Goal: Task Accomplishment & Management: Manage account settings

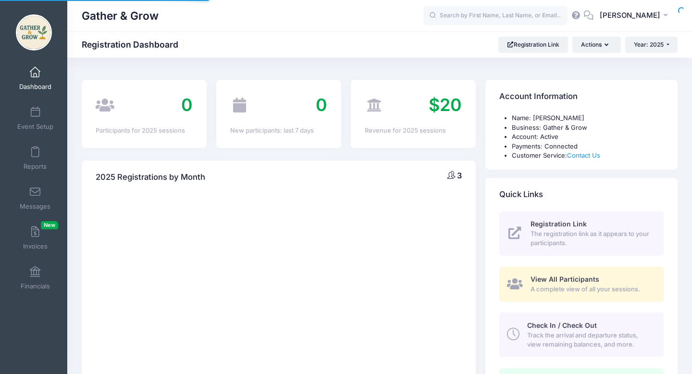
select select
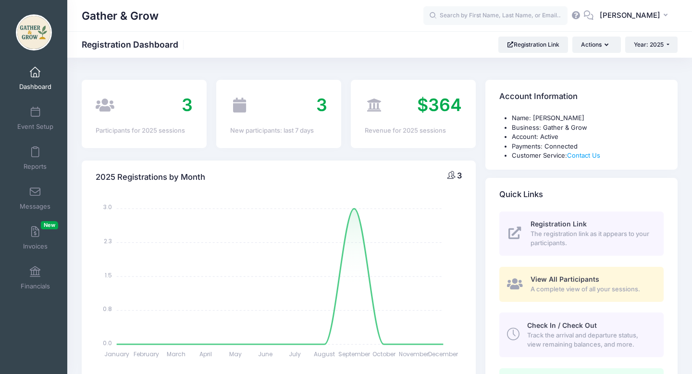
click at [553, 276] on span "View All Participants" at bounding box center [565, 279] width 69 height 8
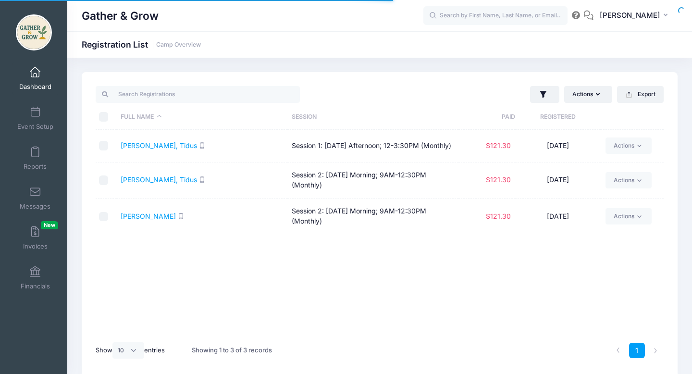
select select "10"
click at [35, 153] on span at bounding box center [35, 152] width 0 height 11
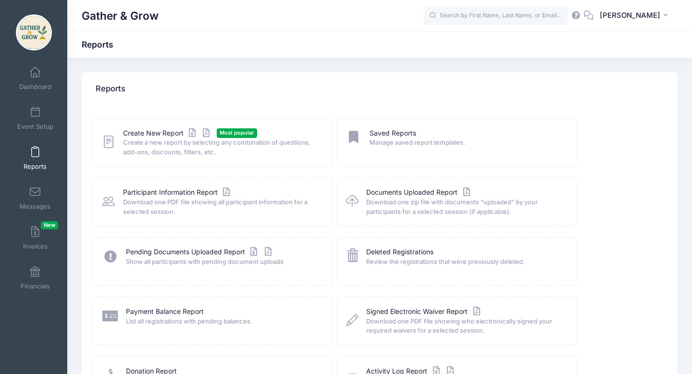
click at [273, 265] on span "Show all participants with pending document uploads" at bounding box center [223, 262] width 194 height 10
click at [135, 251] on link "Pending Documents Uploaded Report" at bounding box center [200, 252] width 148 height 10
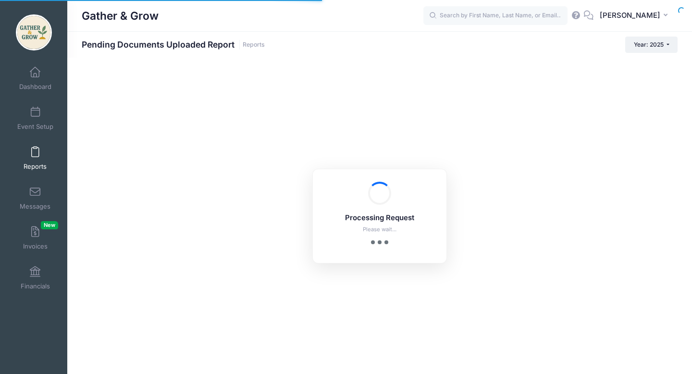
select select "10"
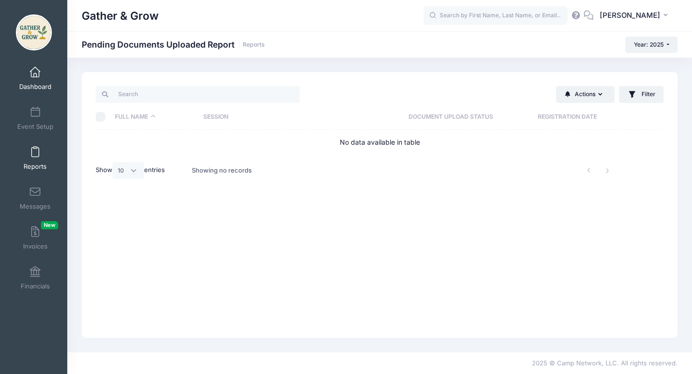
click at [38, 78] on link "Dashboard" at bounding box center [35, 79] width 46 height 34
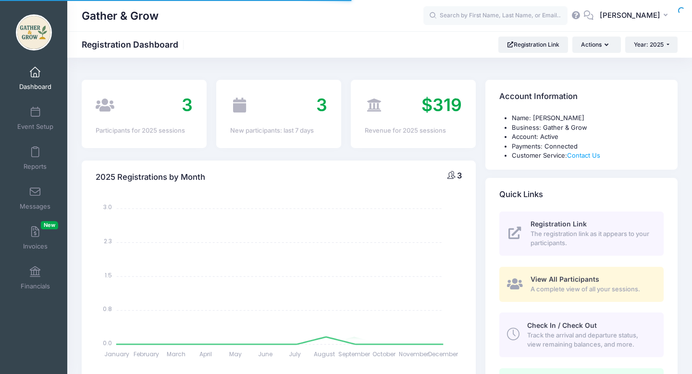
select select
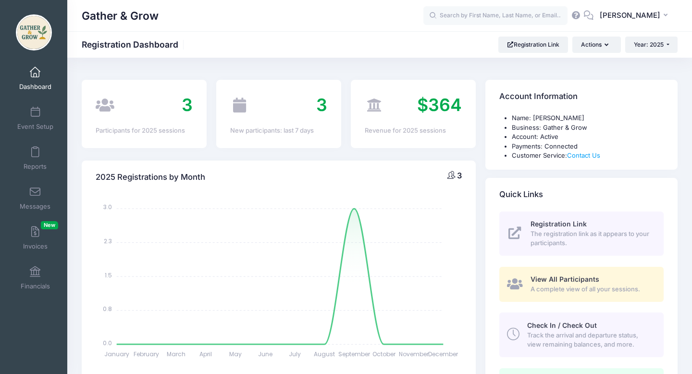
click at [581, 277] on span "View All Participants" at bounding box center [565, 279] width 69 height 8
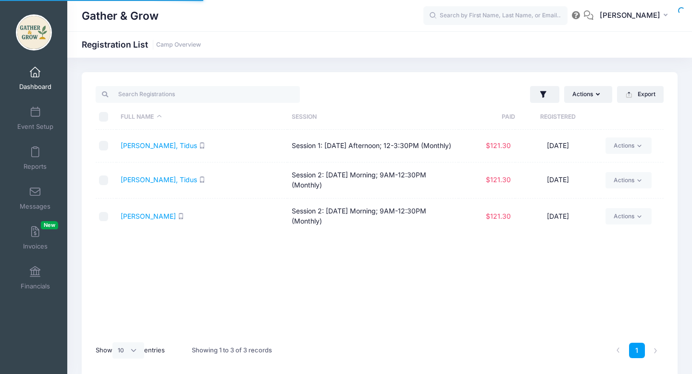
select select "10"
click at [145, 148] on link "Duarte, Tidus" at bounding box center [159, 145] width 76 height 8
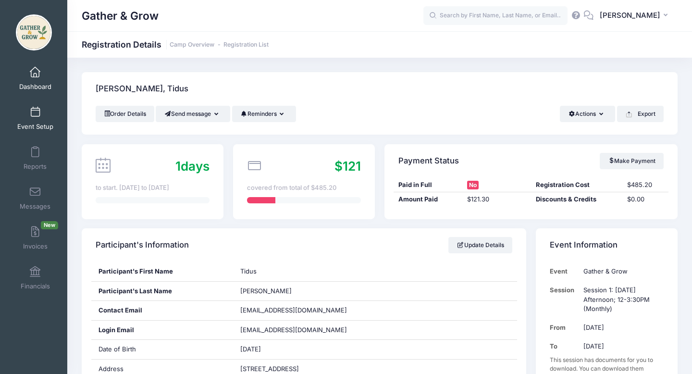
click at [37, 119] on link "Event Setup" at bounding box center [35, 118] width 46 height 34
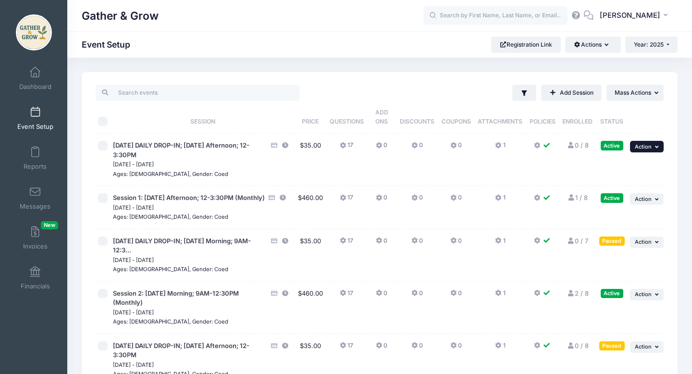
click at [660, 150] on button "... Action" at bounding box center [647, 147] width 34 height 12
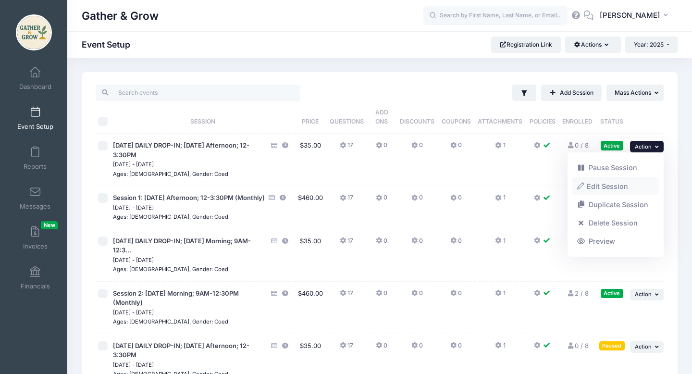
click at [624, 189] on link "Edit Session" at bounding box center [615, 186] width 87 height 18
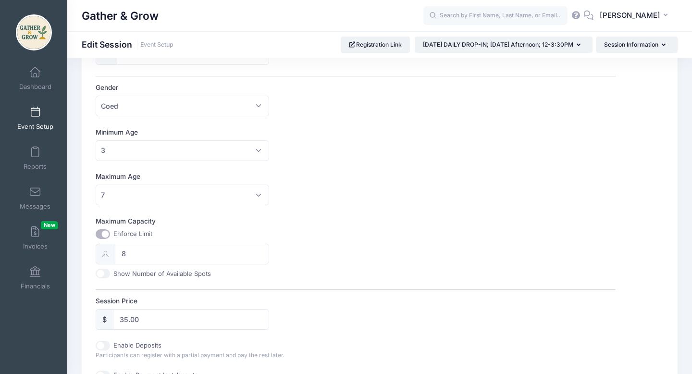
scroll to position [264, 0]
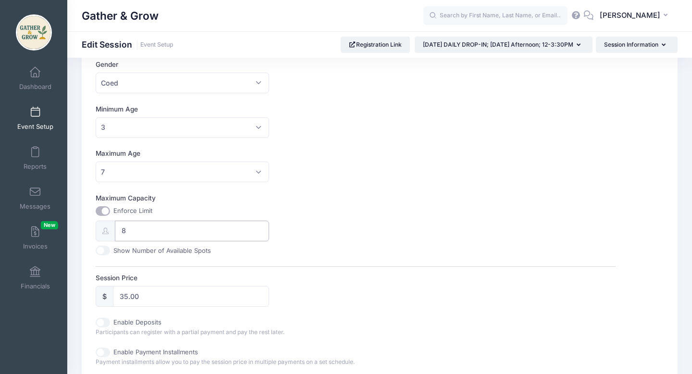
click at [138, 230] on input "8" at bounding box center [192, 231] width 154 height 21
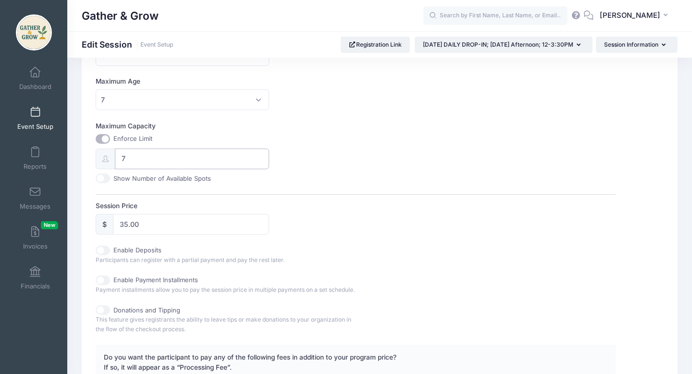
scroll to position [487, 0]
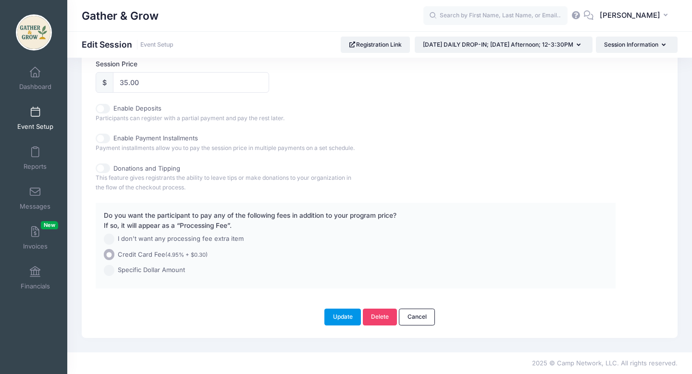
type input "7"
click at [349, 317] on button "Update" at bounding box center [342, 317] width 37 height 16
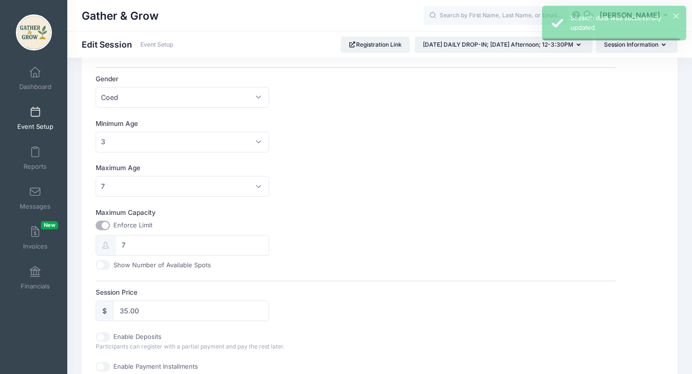
scroll to position [0, 0]
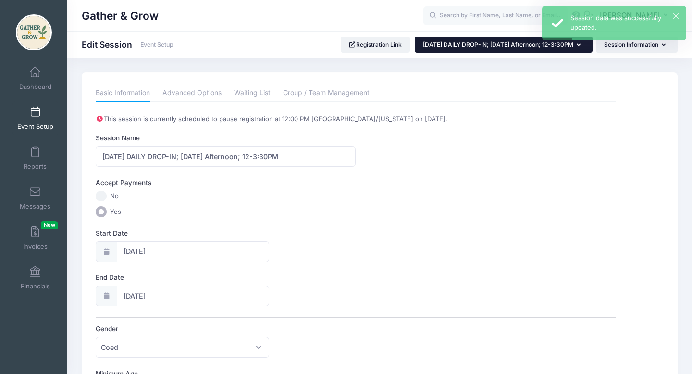
click at [575, 48] on button "[DATE] DAILY DROP-IN; [DATE] Afternoon; 12-3:30PM" at bounding box center [504, 45] width 178 height 16
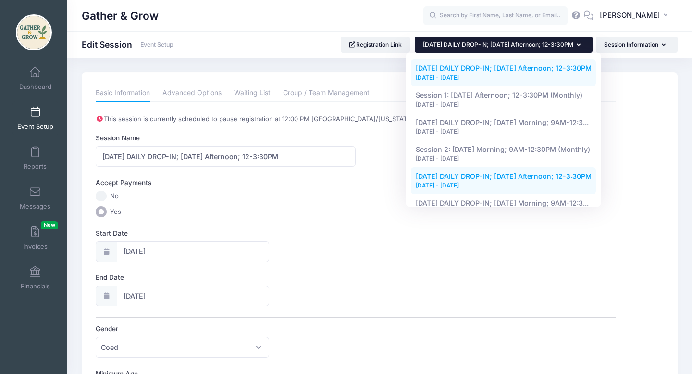
click at [550, 183] on div "[DATE] - [DATE]" at bounding box center [504, 186] width 176 height 9
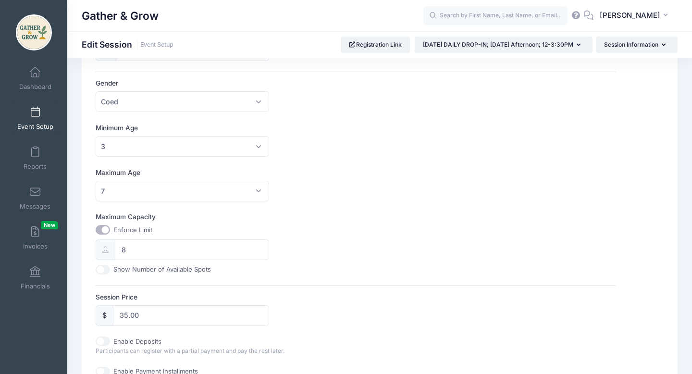
scroll to position [274, 0]
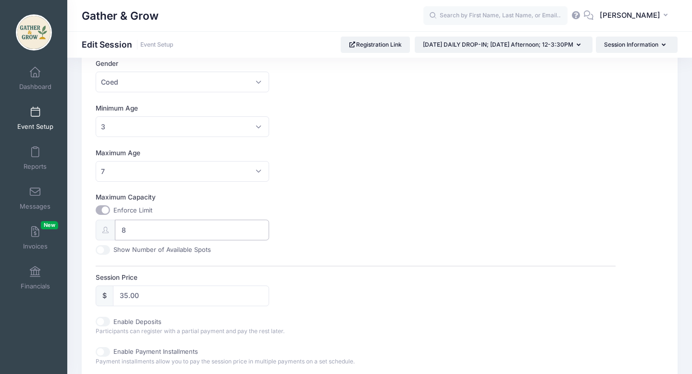
click at [147, 225] on input "8" at bounding box center [192, 230] width 154 height 21
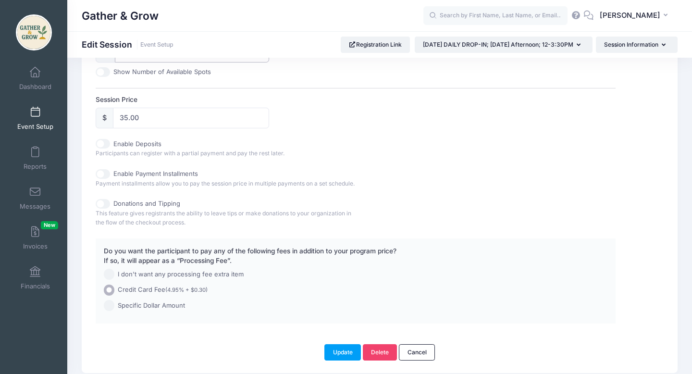
scroll to position [497, 0]
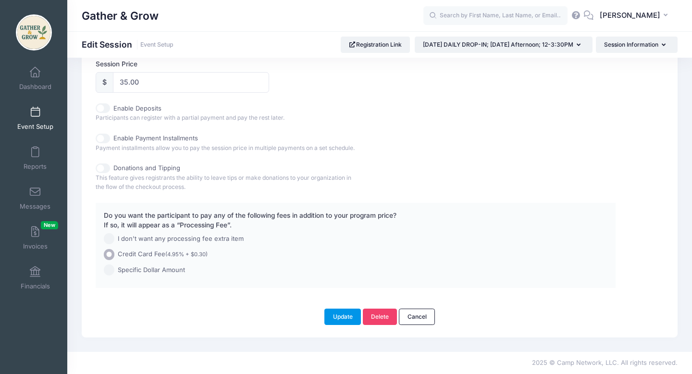
type input "7"
click at [352, 315] on button "Update" at bounding box center [342, 317] width 37 height 16
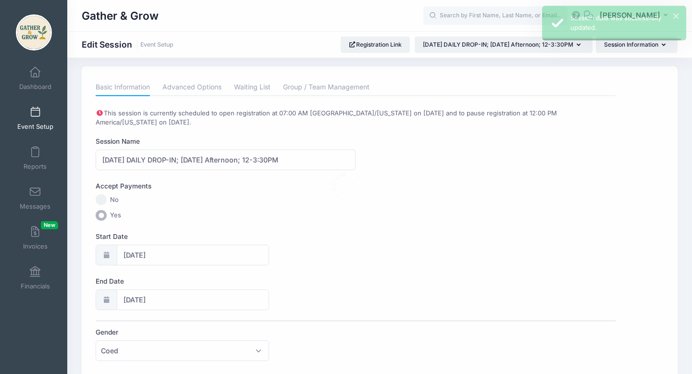
scroll to position [0, 0]
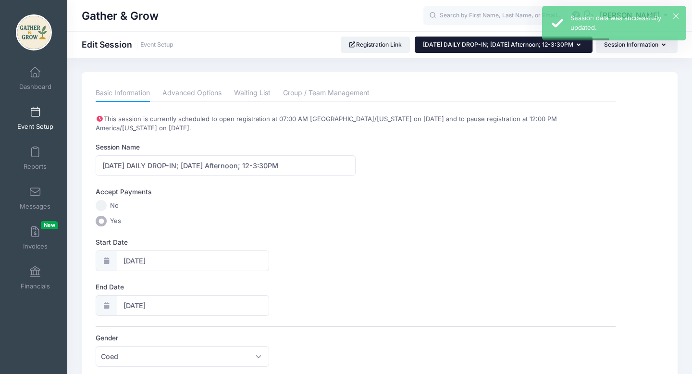
click at [580, 46] on button "[DATE] DAILY DROP-IN; [DATE] Afternoon; 12-3:30PM" at bounding box center [504, 45] width 178 height 16
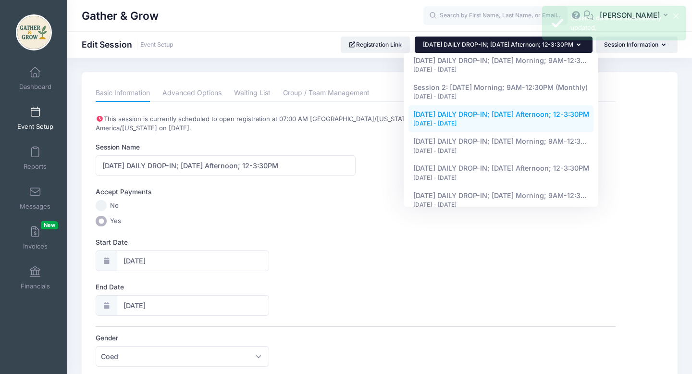
scroll to position [64, 0]
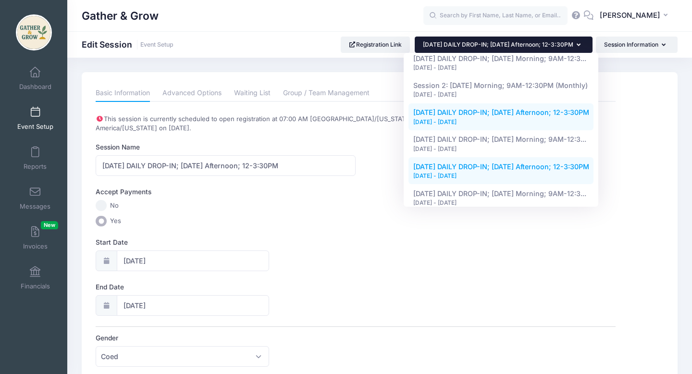
click at [532, 173] on div "[DATE] - [DATE]" at bounding box center [501, 176] width 176 height 9
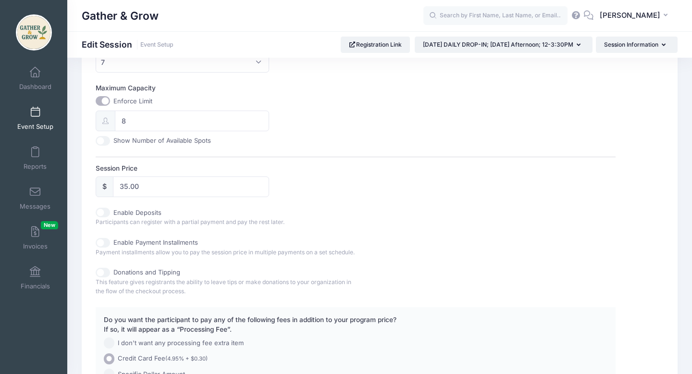
scroll to position [367, 0]
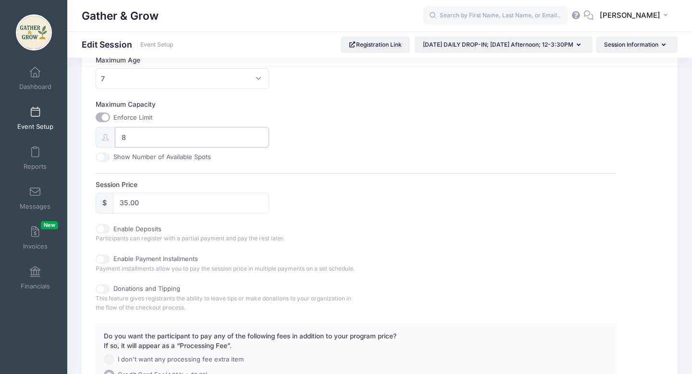
click at [182, 133] on input "8" at bounding box center [192, 137] width 154 height 21
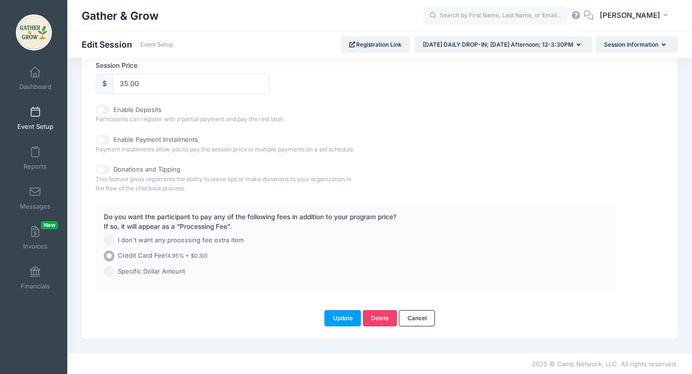
scroll to position [497, 0]
type input "7"
click at [345, 319] on button "Update" at bounding box center [342, 317] width 37 height 16
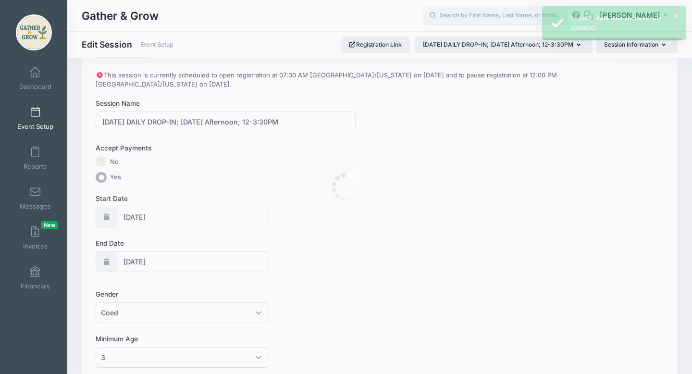
scroll to position [0, 0]
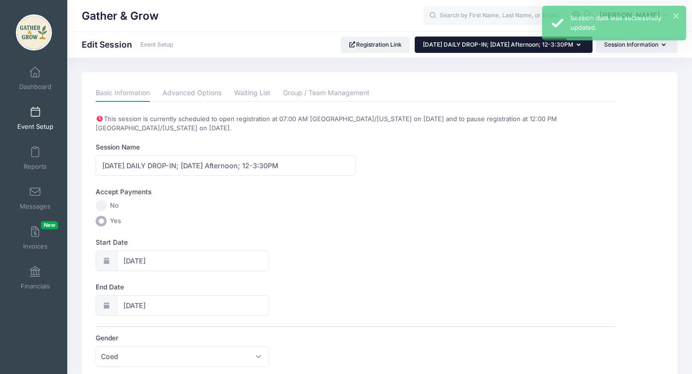
click at [579, 45] on icon "button" at bounding box center [581, 45] width 8 height 0
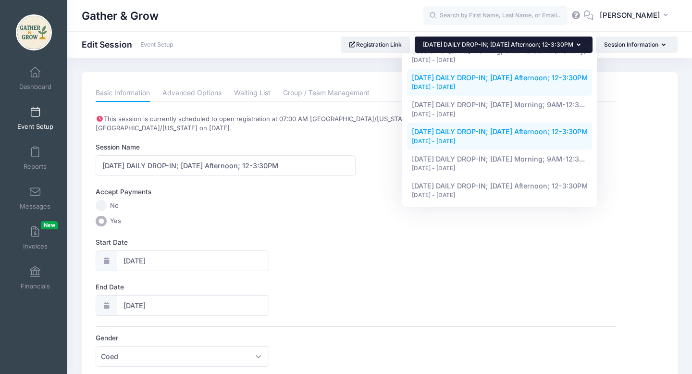
scroll to position [102, 0]
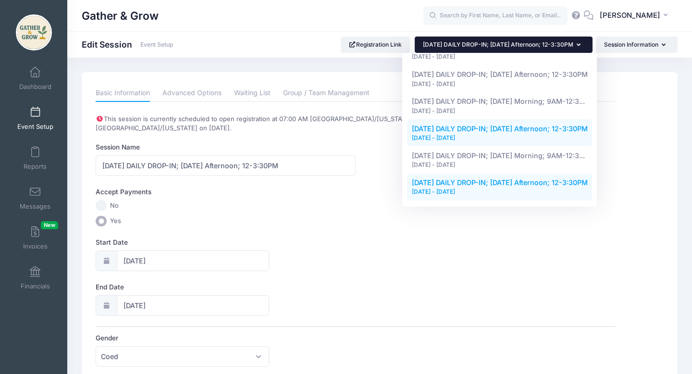
click at [541, 193] on div "[DATE] - [DATE]" at bounding box center [500, 191] width 176 height 9
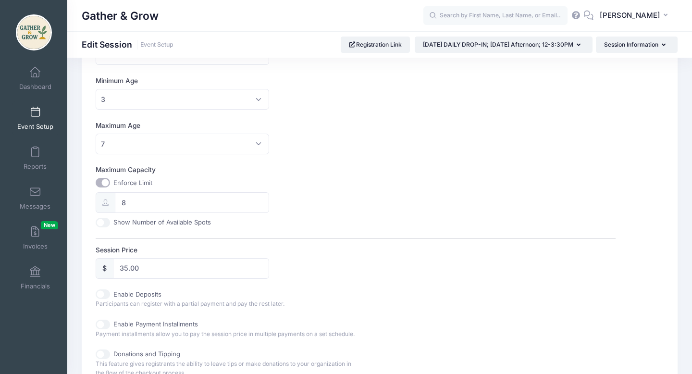
scroll to position [311, 0]
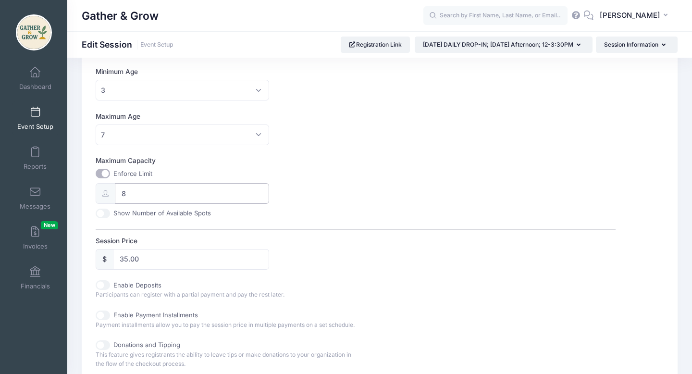
click at [206, 192] on input "8" at bounding box center [192, 193] width 154 height 21
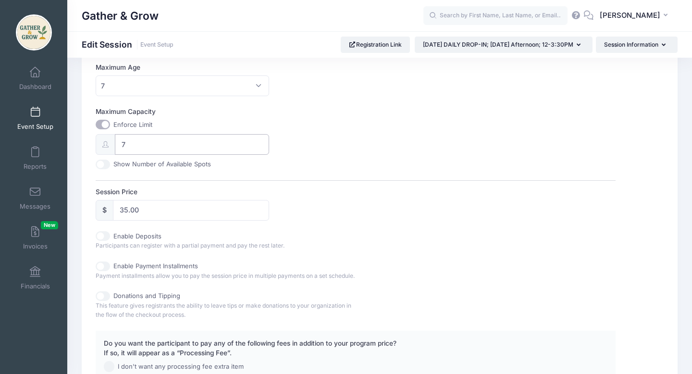
scroll to position [497, 0]
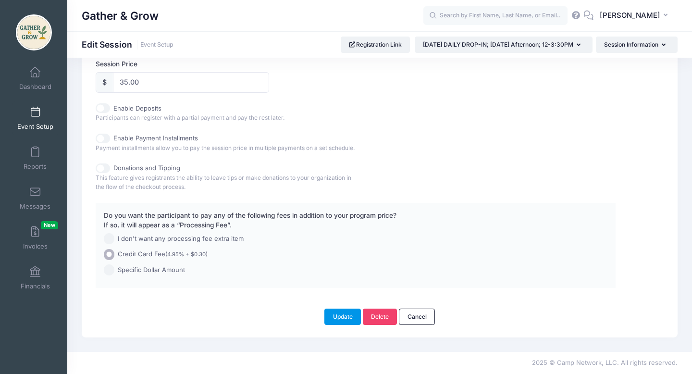
type input "7"
click at [348, 320] on button "Update" at bounding box center [342, 317] width 37 height 16
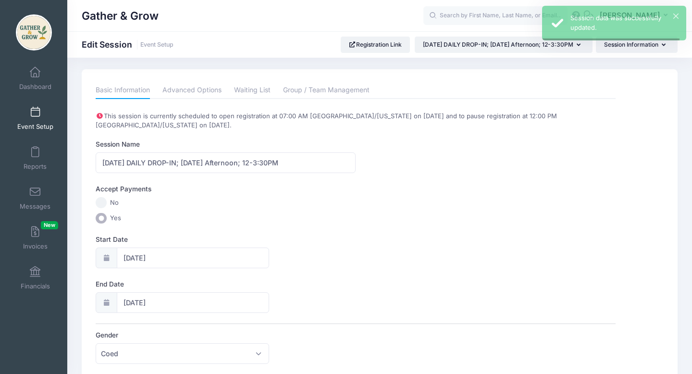
scroll to position [0, 0]
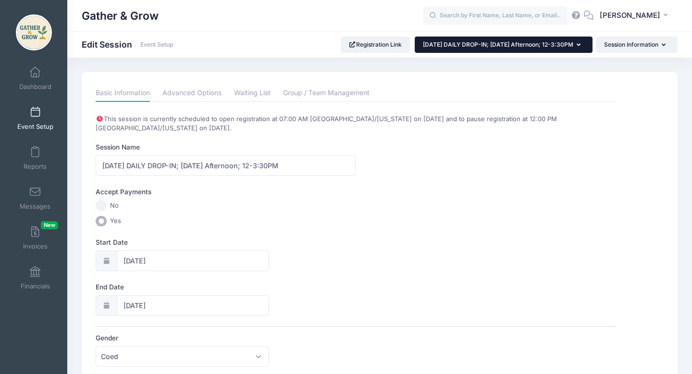
click at [578, 45] on icon "button" at bounding box center [581, 45] width 8 height 0
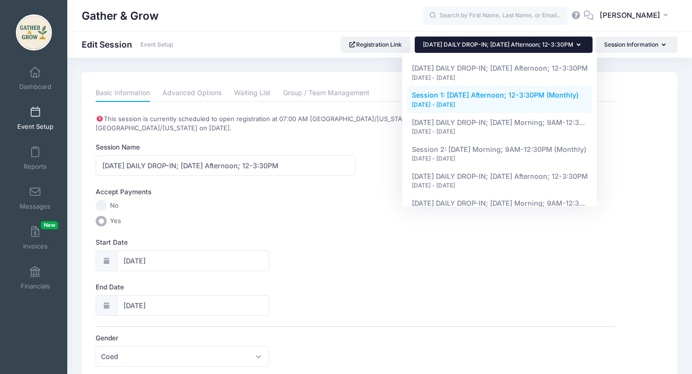
click at [534, 103] on div "[DATE] - [DATE]" at bounding box center [500, 104] width 176 height 9
